Goal: Task Accomplishment & Management: Complete application form

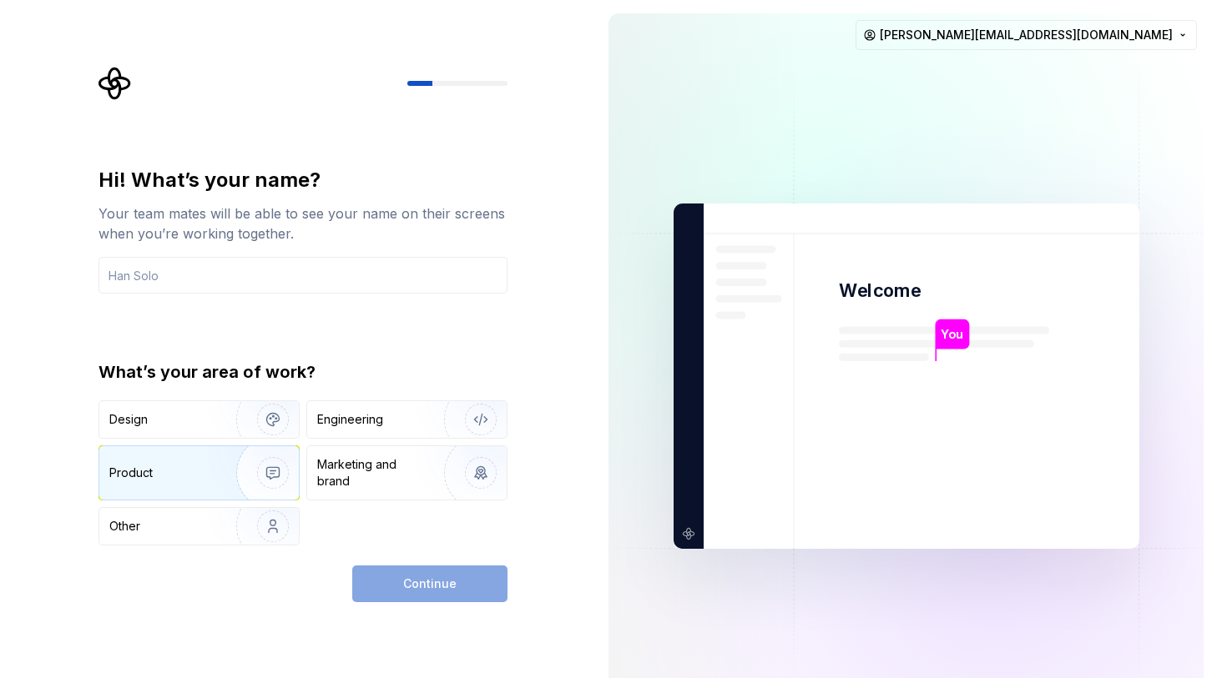
click at [159, 471] on div "Product" at bounding box center [164, 473] width 110 height 17
click at [449, 583] on div "Continue" at bounding box center [429, 584] width 155 height 37
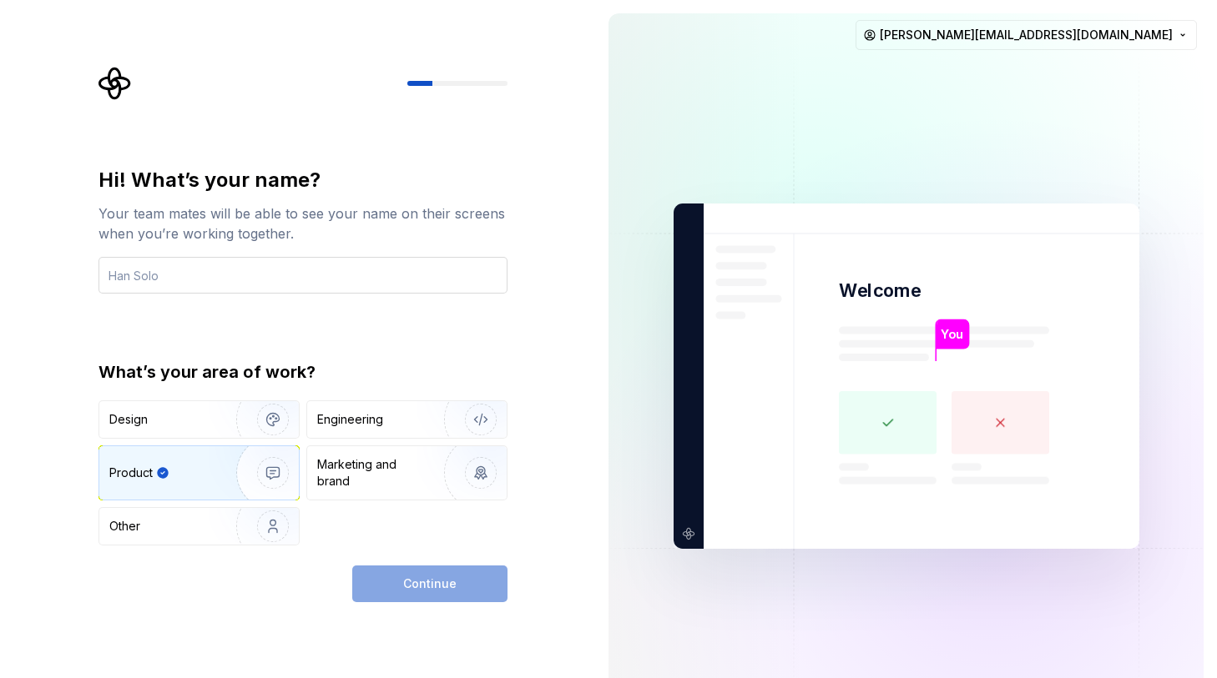
click at [153, 274] on input "text" at bounding box center [302, 275] width 409 height 37
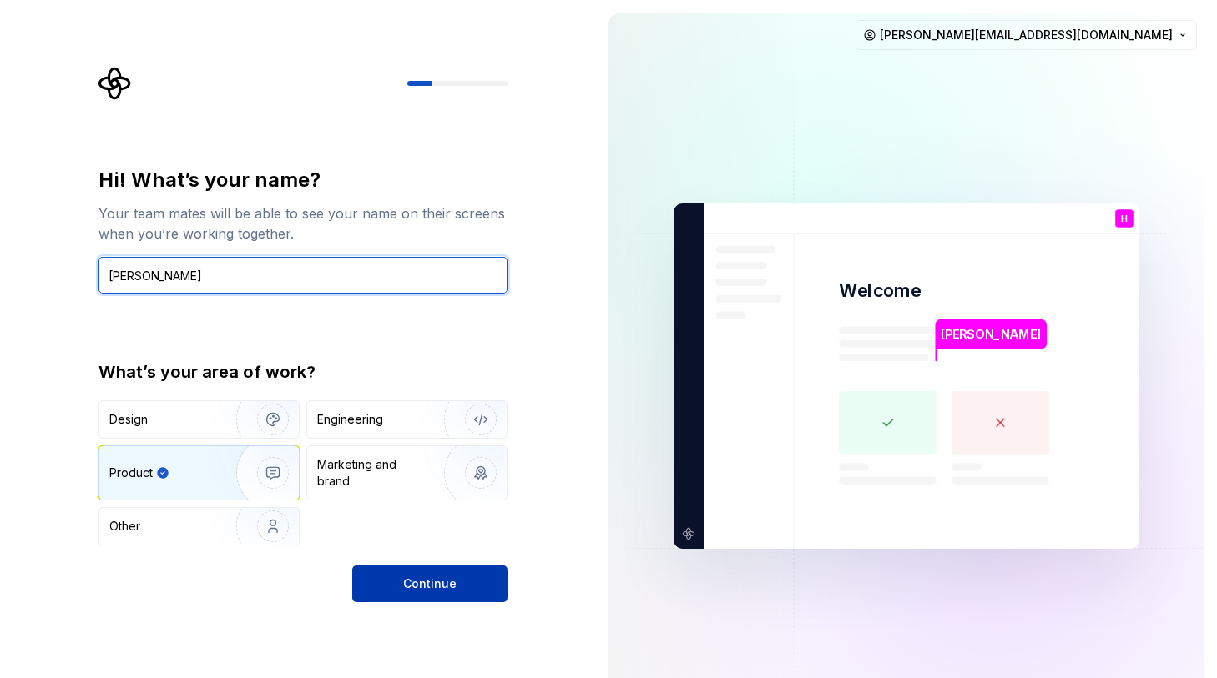
type input "[PERSON_NAME]"
click at [423, 593] on button "Continue" at bounding box center [429, 584] width 155 height 37
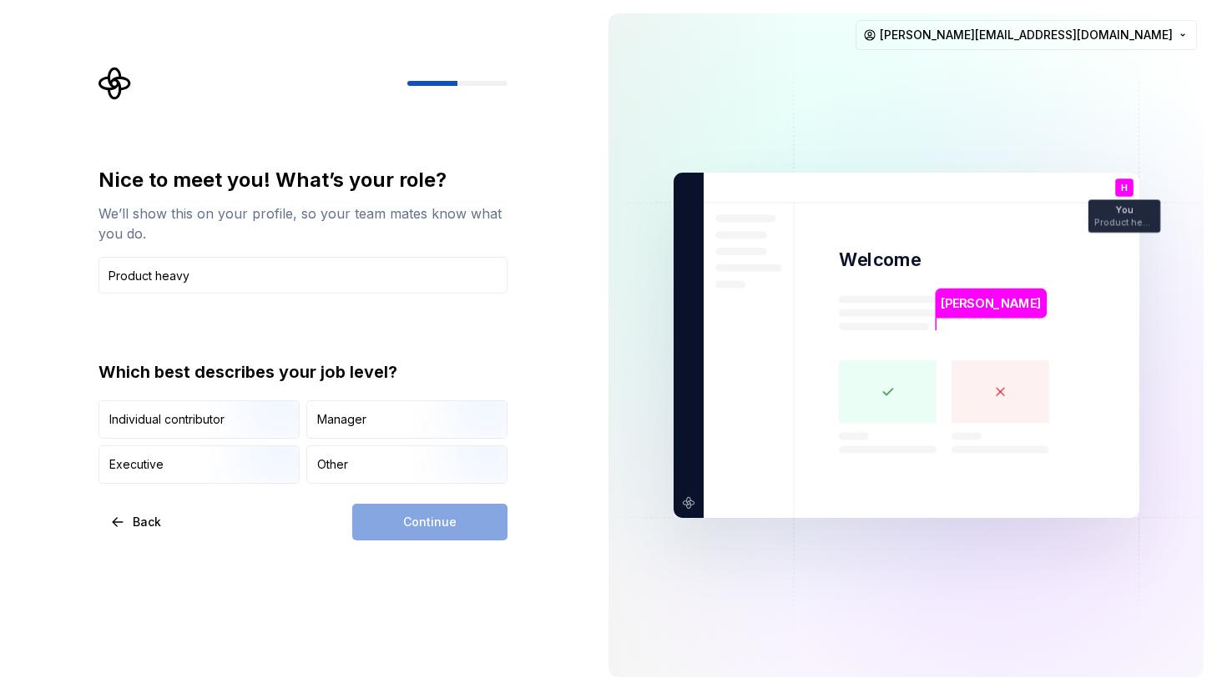
type input "Product heavy"
click at [427, 526] on div "Continue" at bounding box center [429, 522] width 155 height 37
click at [330, 423] on div "Manager" at bounding box center [341, 419] width 49 height 17
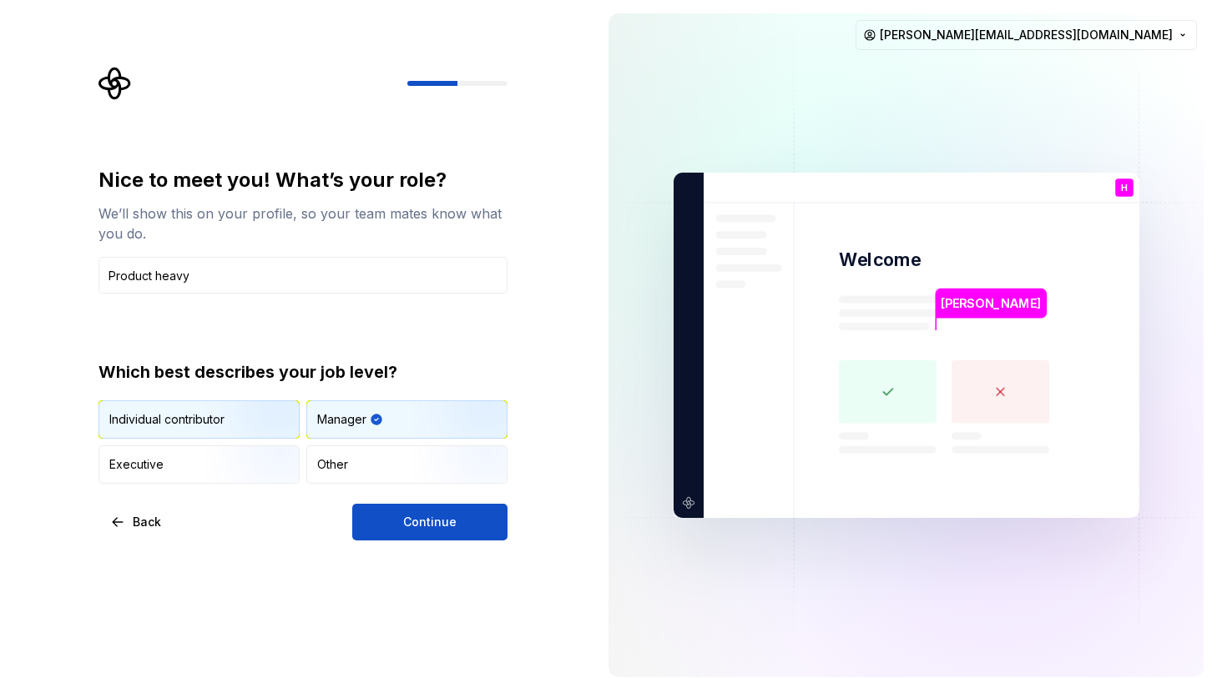
click at [247, 421] on img "button" at bounding box center [258, 441] width 107 height 112
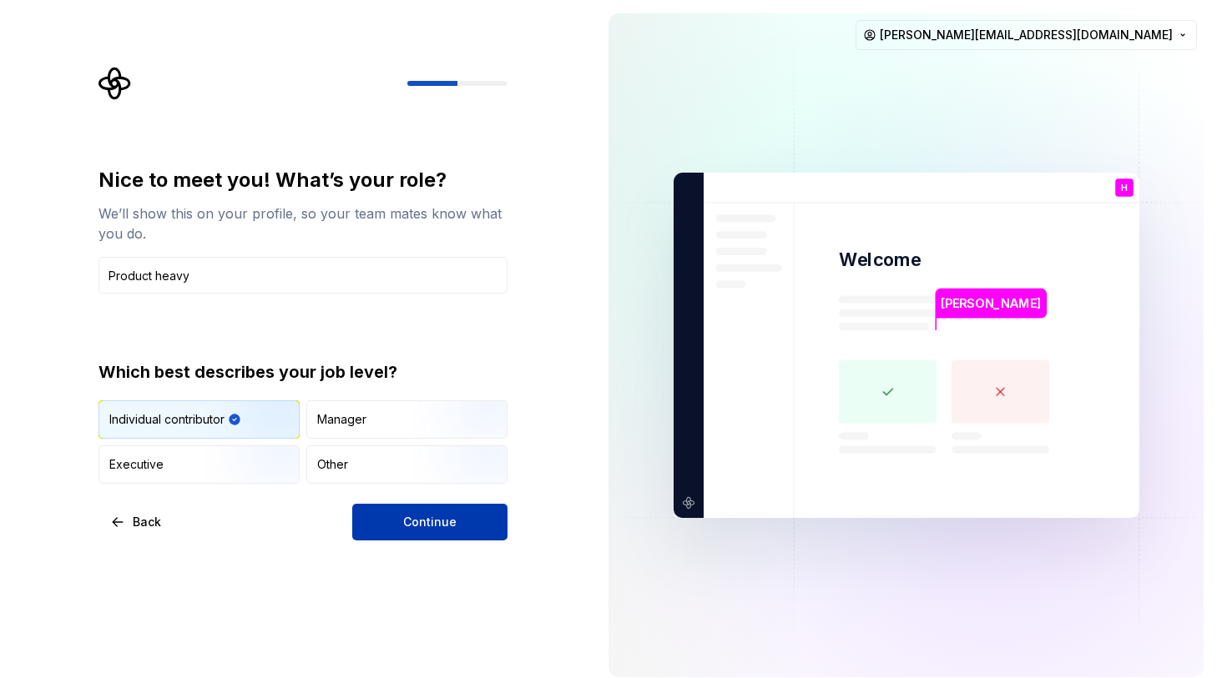
click at [417, 539] on button "Continue" at bounding box center [429, 522] width 155 height 37
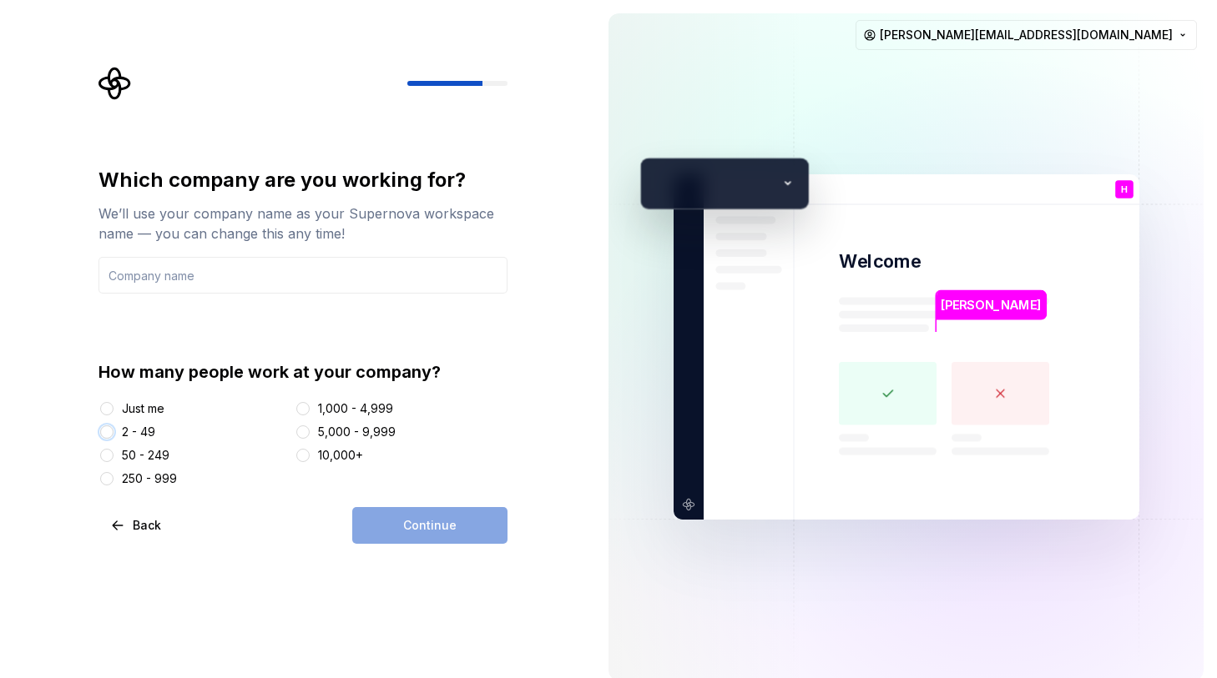
click at [108, 429] on button "2 - 49" at bounding box center [106, 432] width 13 height 13
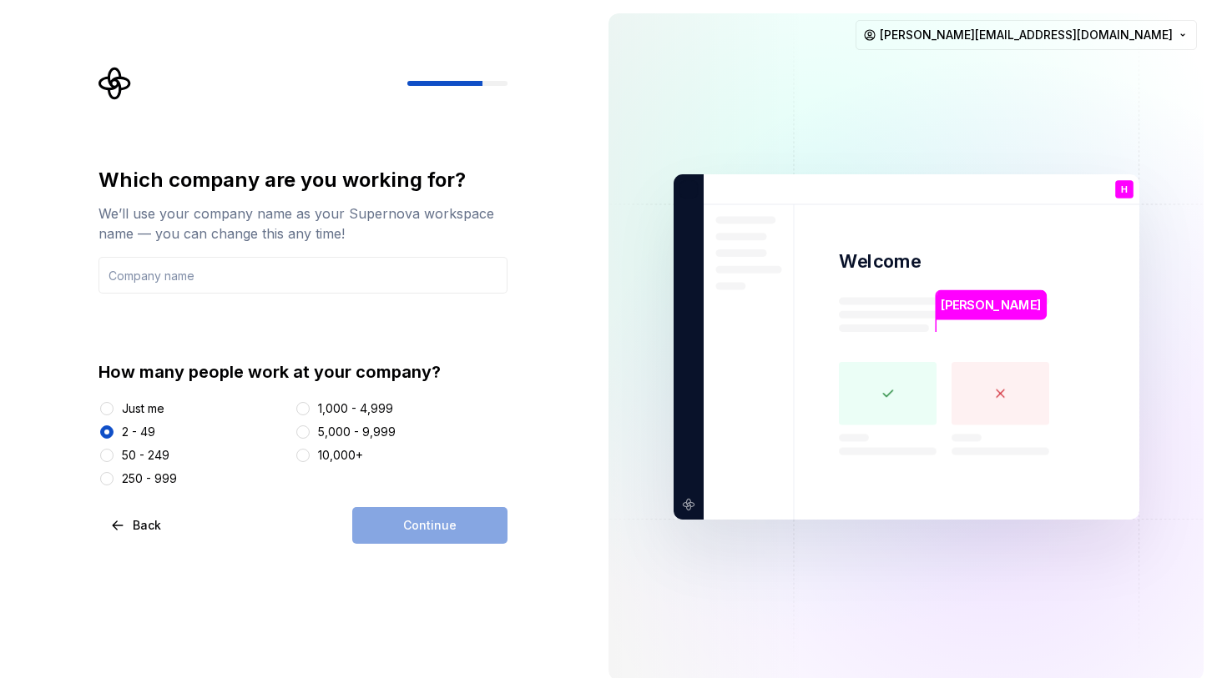
click at [401, 517] on div "Continue" at bounding box center [429, 525] width 155 height 37
click at [221, 286] on input "text" at bounding box center [302, 275] width 409 height 37
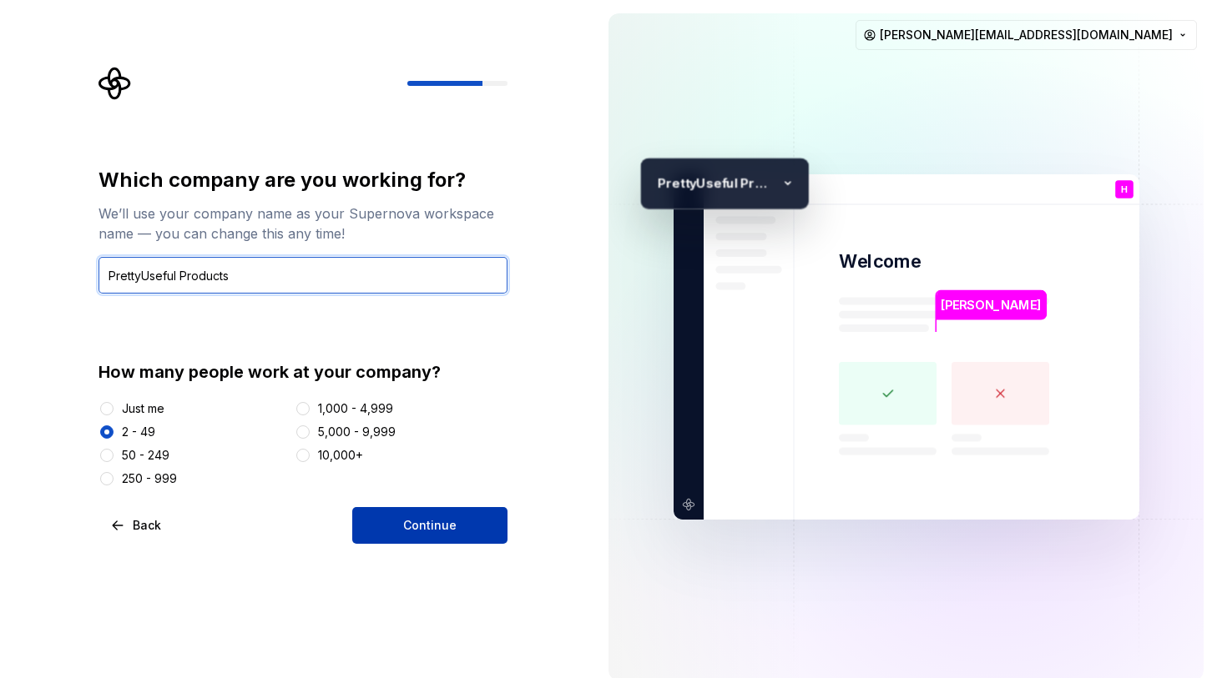
type input "PrettyUseful Products"
click at [418, 518] on span "Continue" at bounding box center [429, 525] width 53 height 17
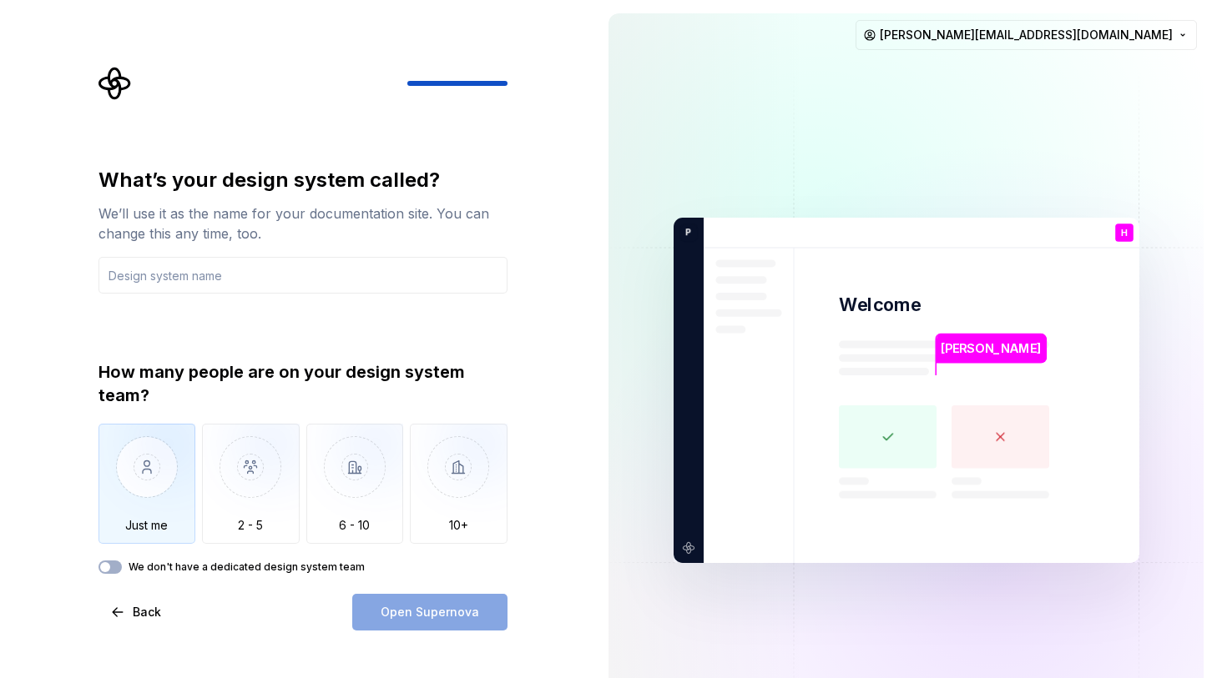
click at [164, 467] on img "button" at bounding box center [147, 480] width 98 height 112
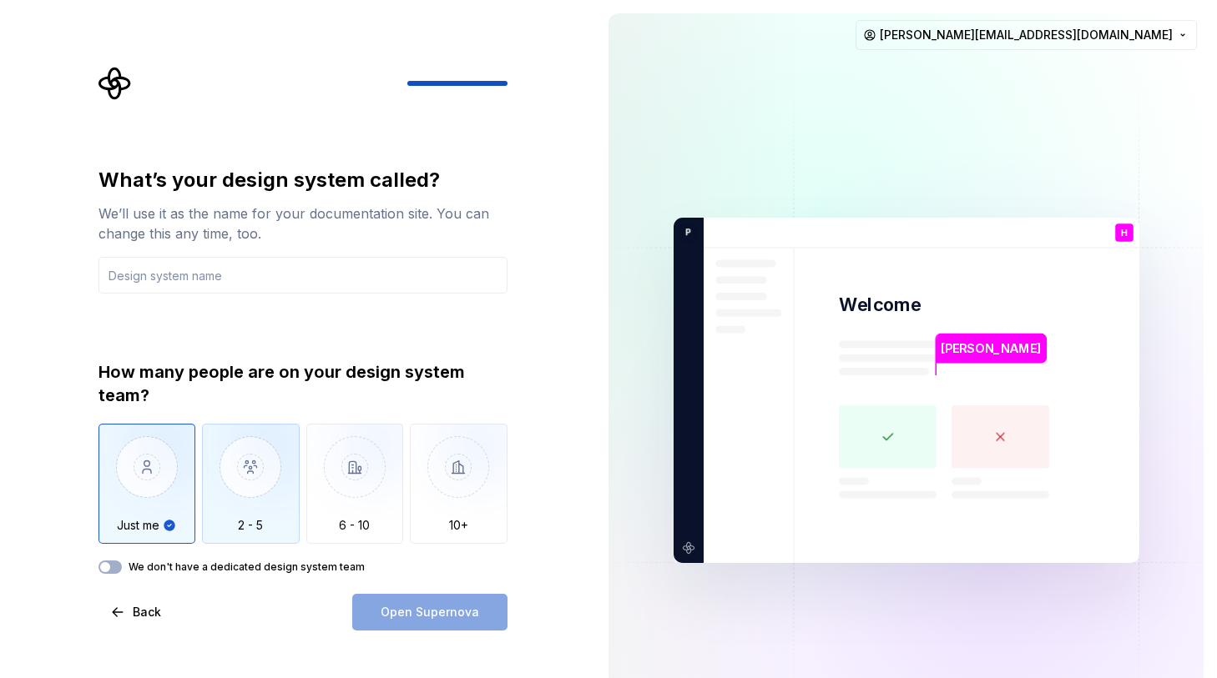
click at [247, 492] on img "button" at bounding box center [251, 480] width 98 height 112
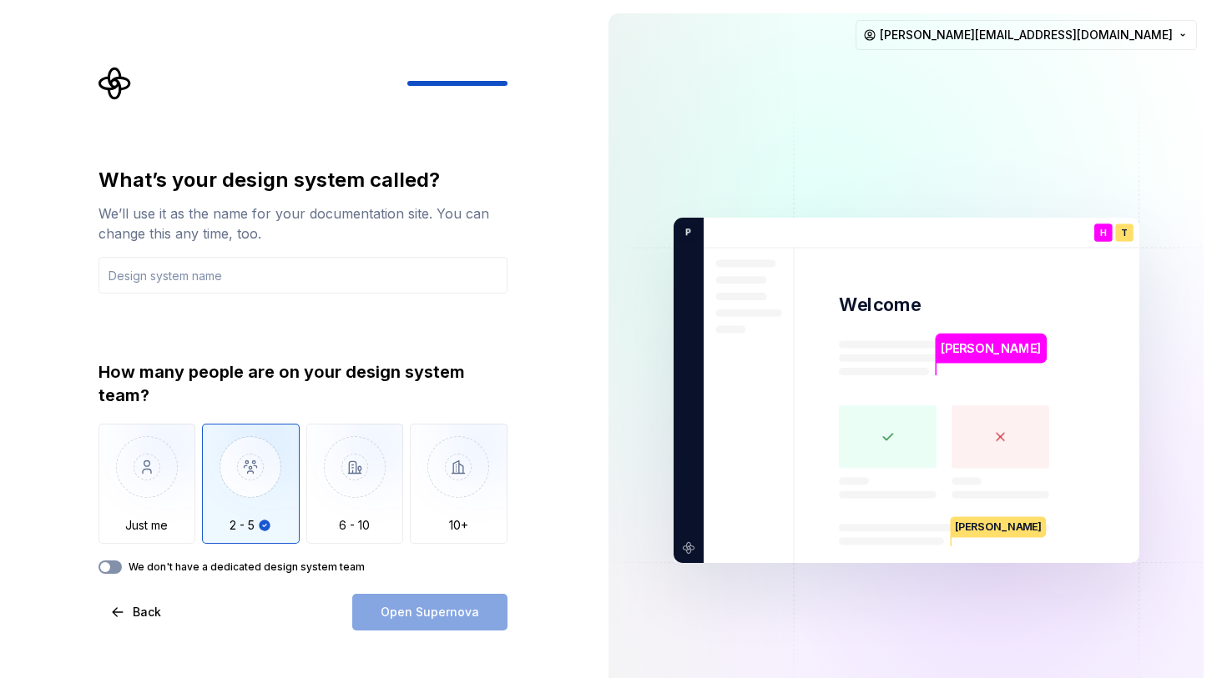
click at [110, 562] on icon "button" at bounding box center [104, 567] width 13 height 10
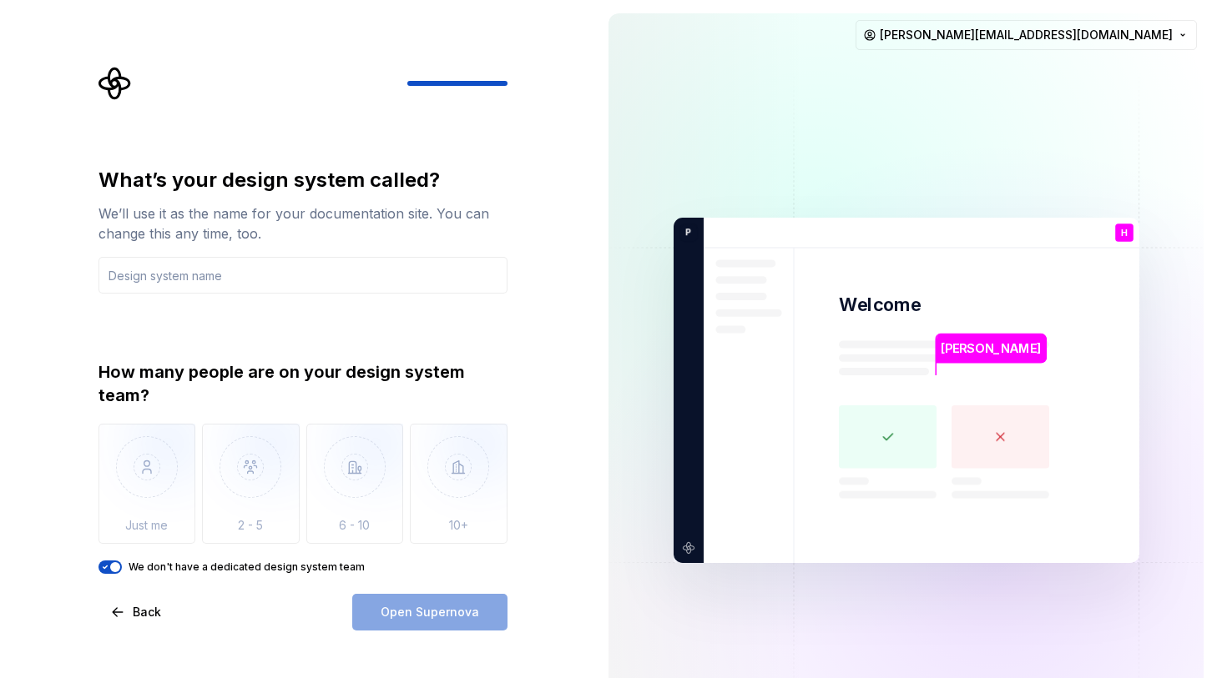
type button "on"
